Goal: Connect with others: Establish contact or relationships with other users

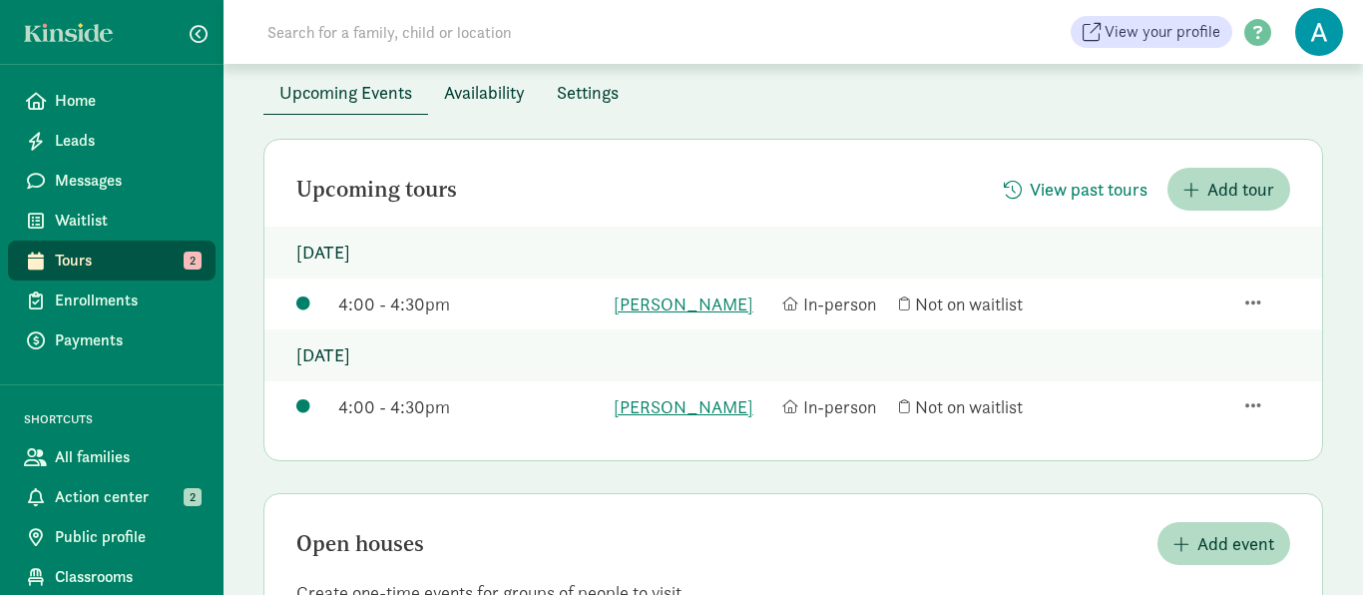
scroll to position [105, 0]
click at [668, 306] on link "[PERSON_NAME]" at bounding box center [694, 303] width 160 height 27
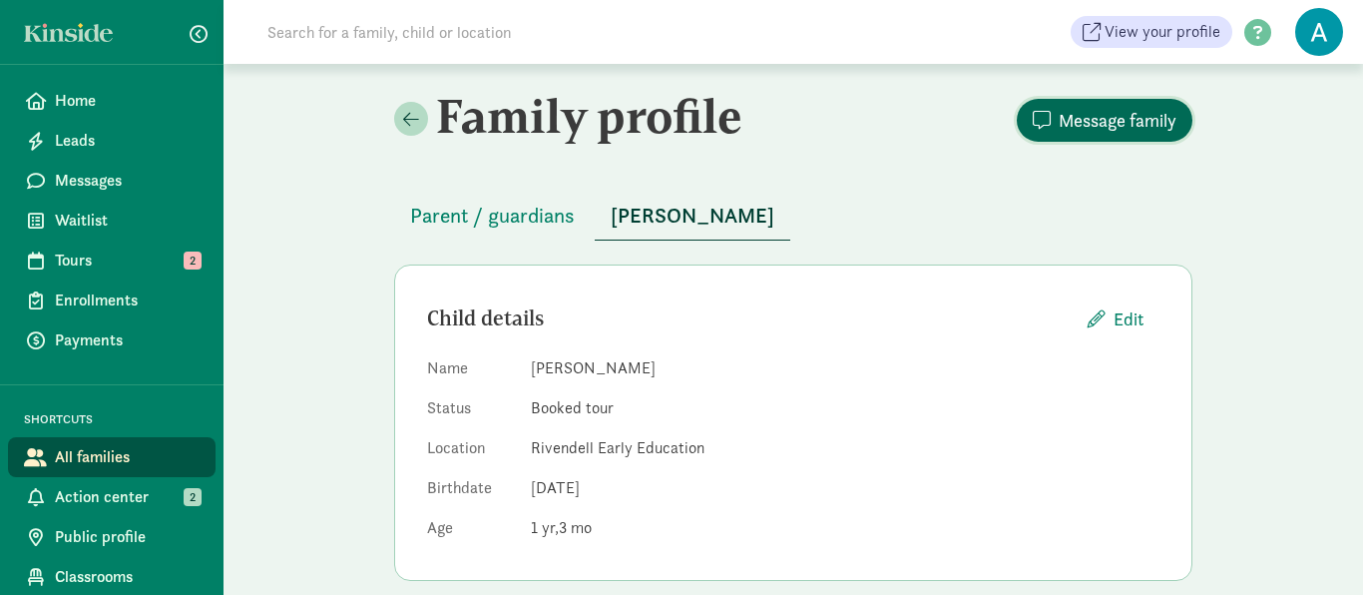
click at [1083, 120] on span "Message family" at bounding box center [1118, 120] width 118 height 27
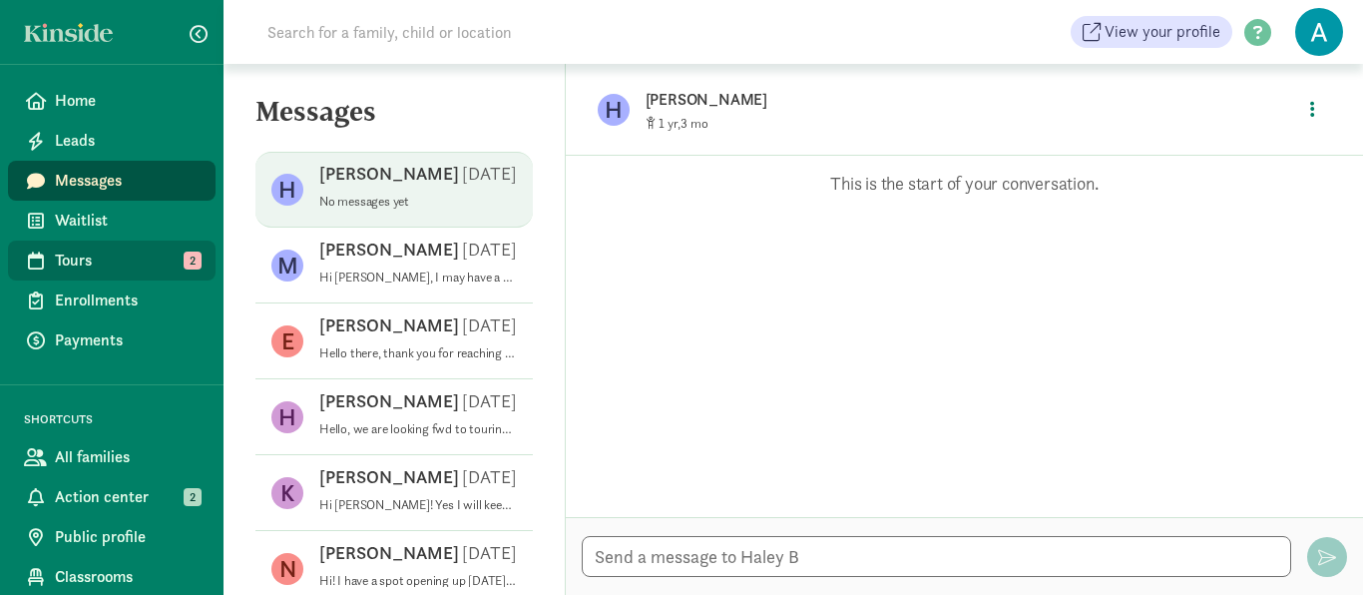
click at [107, 267] on span "Tours" at bounding box center [127, 261] width 145 height 24
